Goal: Transaction & Acquisition: Purchase product/service

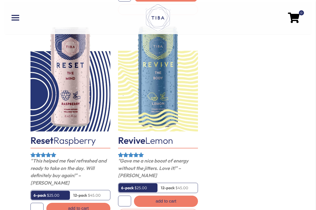
scroll to position [268, 0]
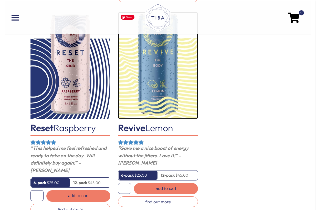
click at [159, 80] on img at bounding box center [158, 65] width 80 height 107
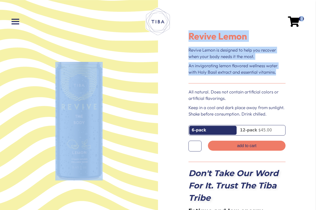
drag, startPoint x: 189, startPoint y: 36, endPoint x: 239, endPoint y: 78, distance: 64.9
click at [239, 78] on div at bounding box center [237, 83] width 108 height 11
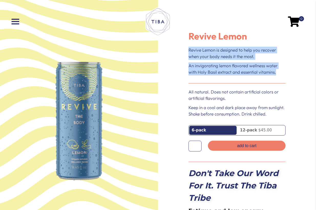
drag, startPoint x: 267, startPoint y: 71, endPoint x: 190, endPoint y: 50, distance: 80.5
click at [190, 50] on div "Revive Lemon is designed to help you recover when your body needs it the most. …" at bounding box center [237, 61] width 97 height 29
copy div "Revive Lemon is designed to help you recover when your body needs it the most. …"
